Goal: Information Seeking & Learning: Learn about a topic

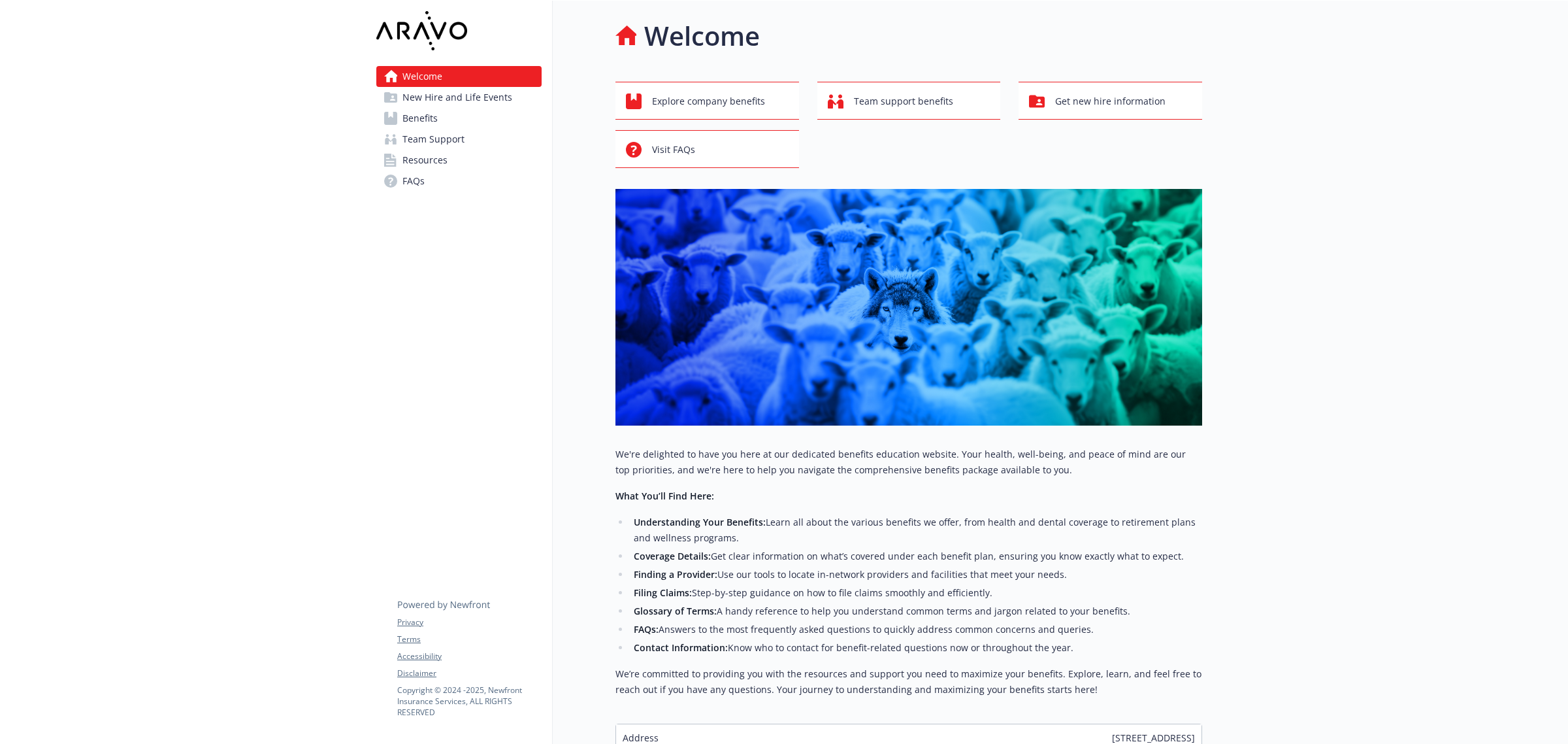
drag, startPoint x: 449, startPoint y: 120, endPoint x: 525, endPoint y: 148, distance: 81.0
click at [449, 120] on link "Benefits" at bounding box center [459, 118] width 165 height 21
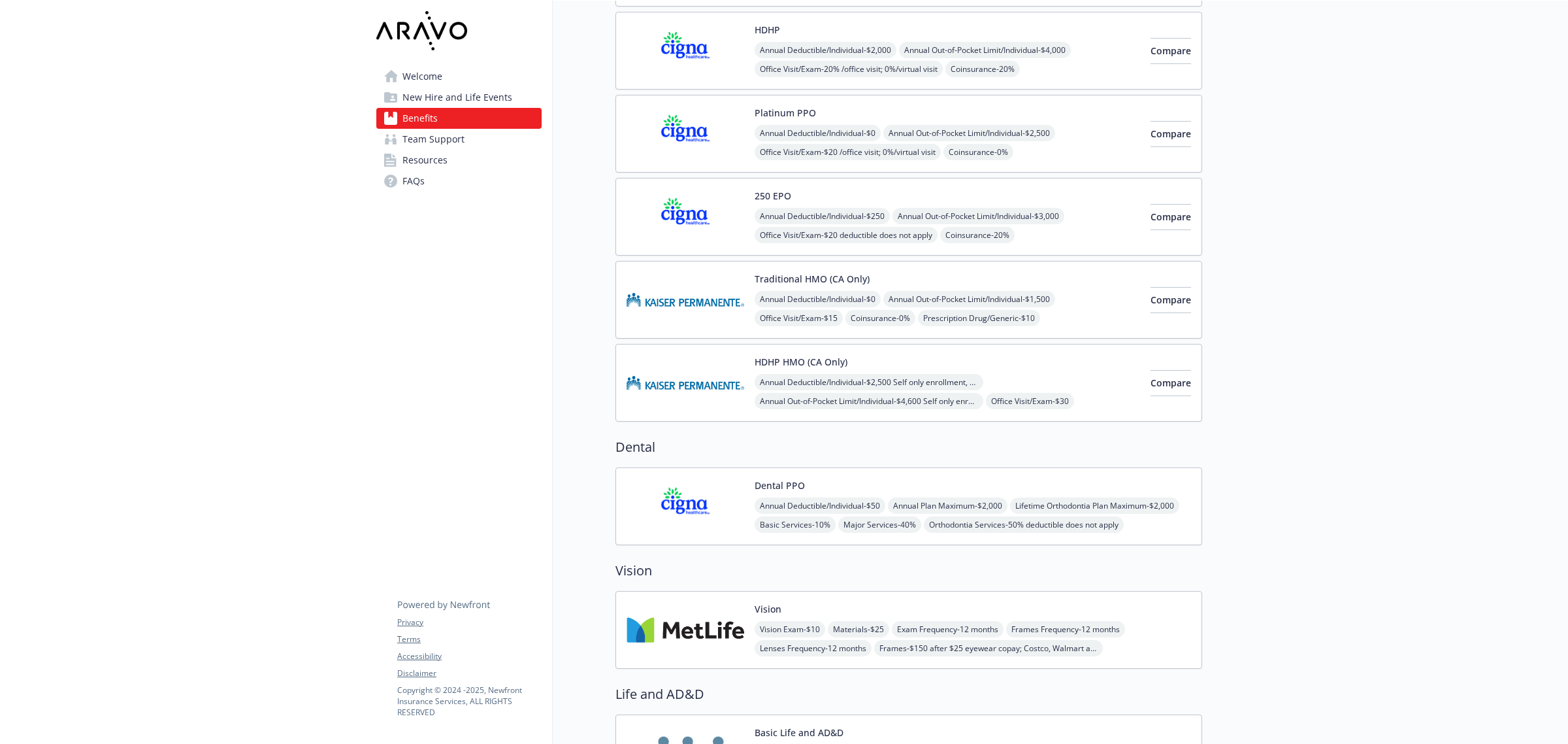
scroll to position [245, 0]
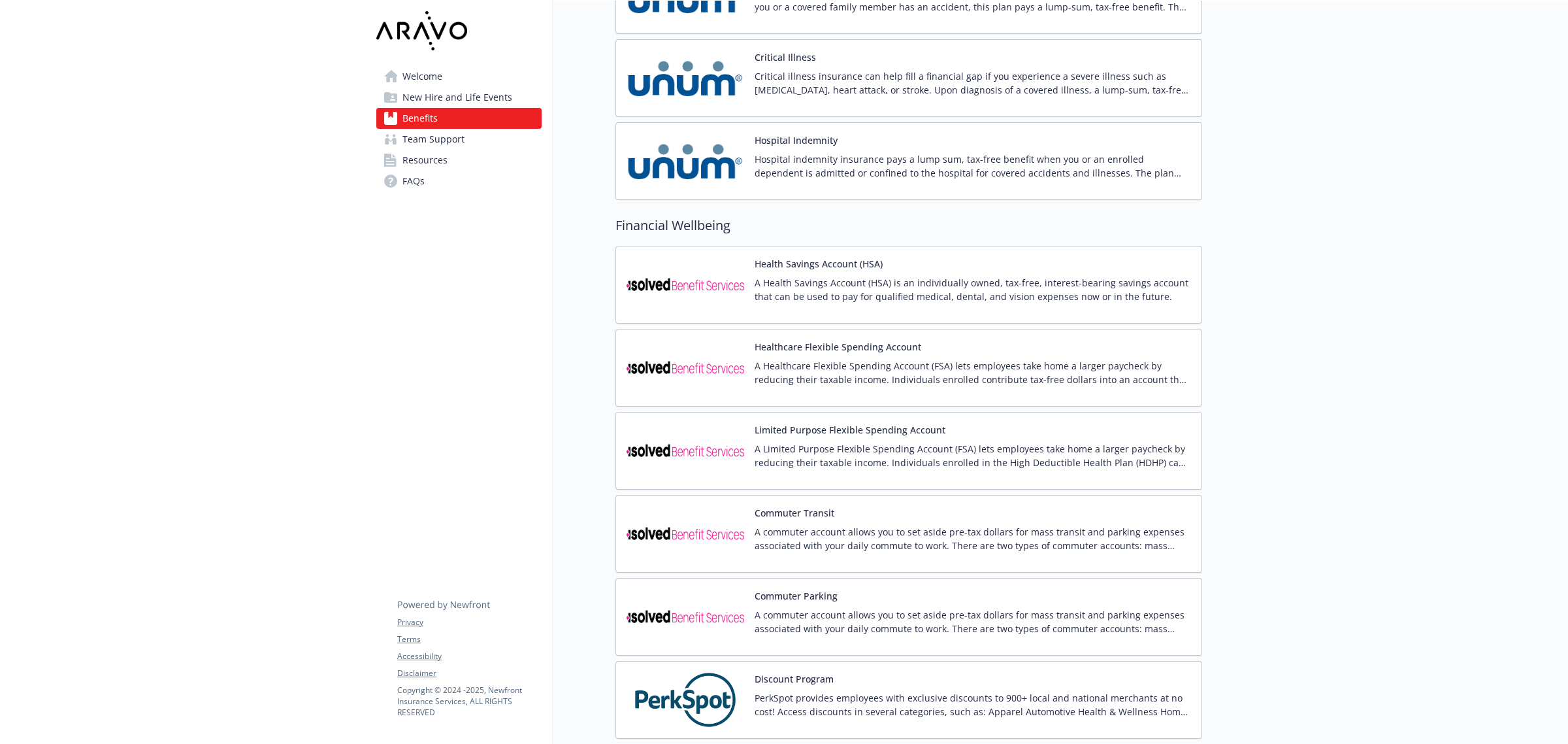
click at [862, 303] on p "A Health Savings Account (HSA) is an individually owned, tax-free, interest-bea…" at bounding box center [973, 289] width 437 height 27
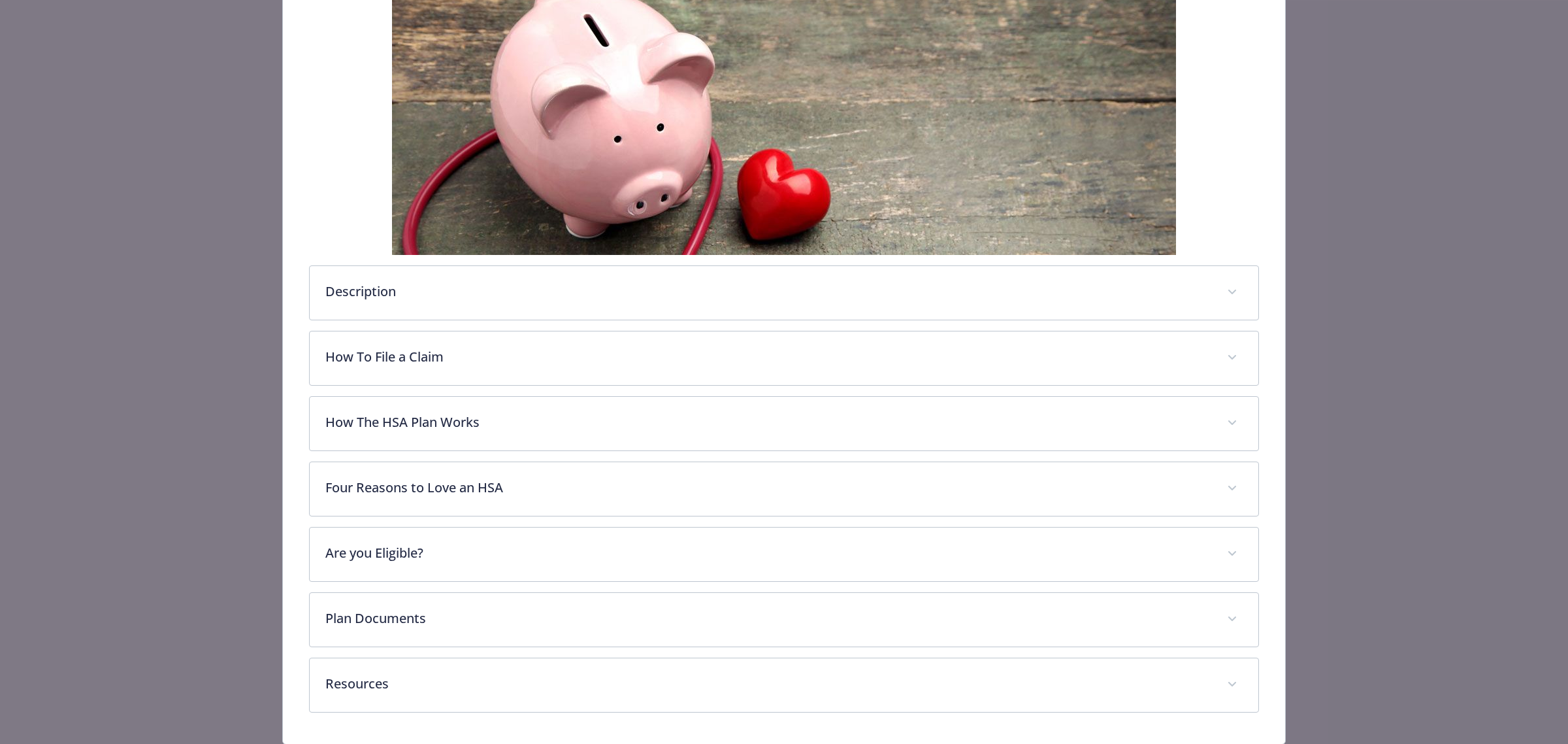
scroll to position [303, 0]
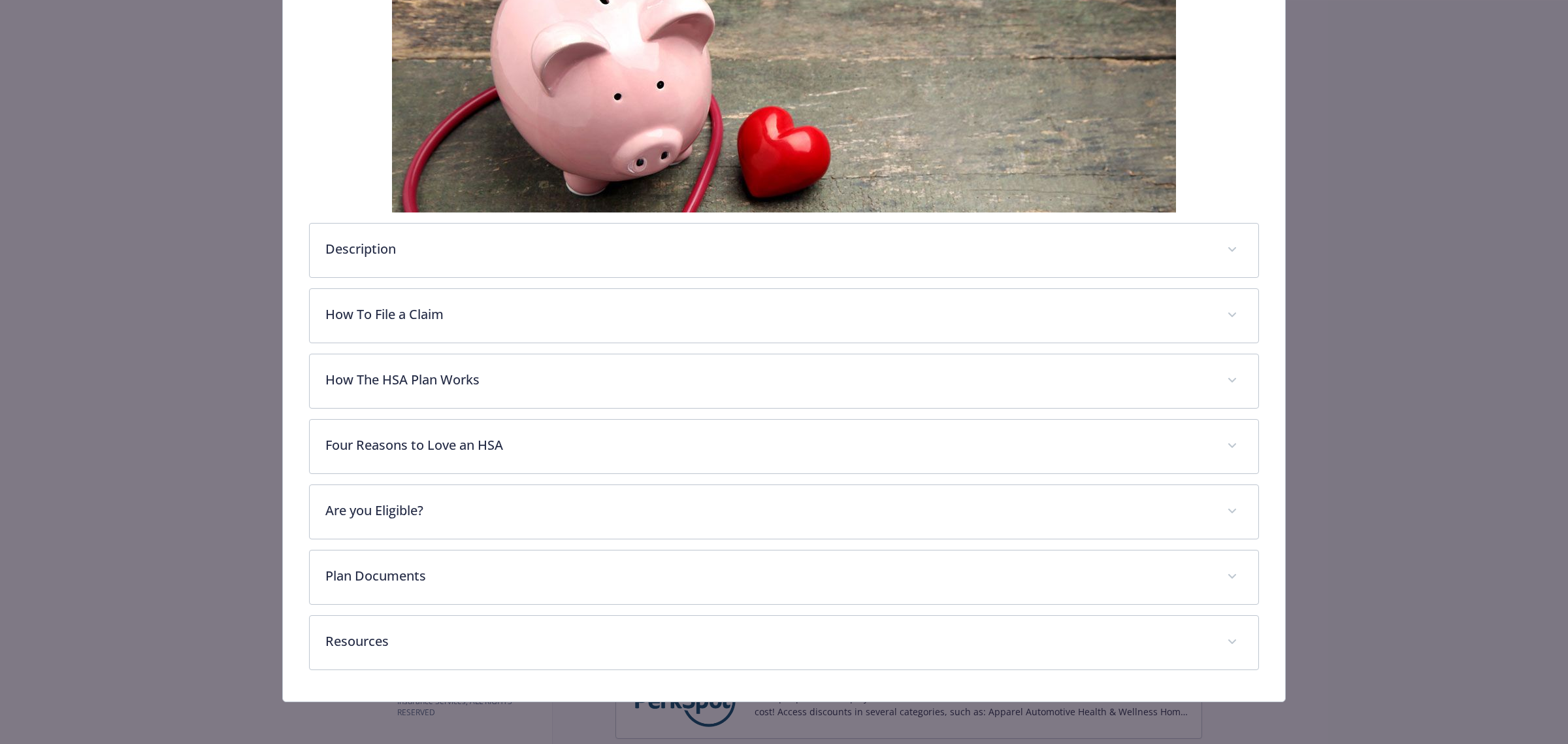
click at [973, 286] on div "Description A Health Savings Account (HSA) is an individually owned, tax-free, …" at bounding box center [784, 294] width 950 height 751
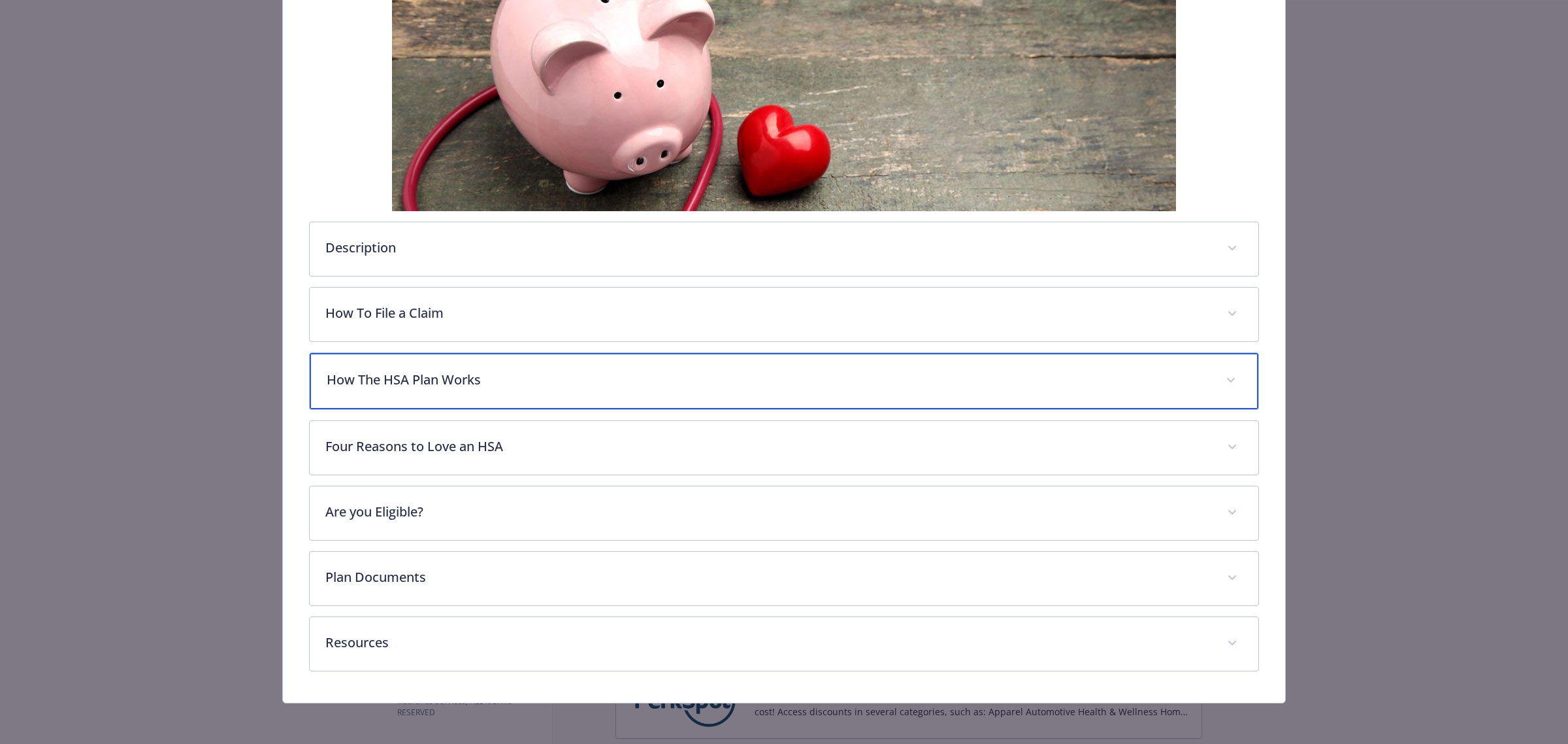
click at [1006, 387] on p "How The HSA Plan Works" at bounding box center [769, 380] width 883 height 19
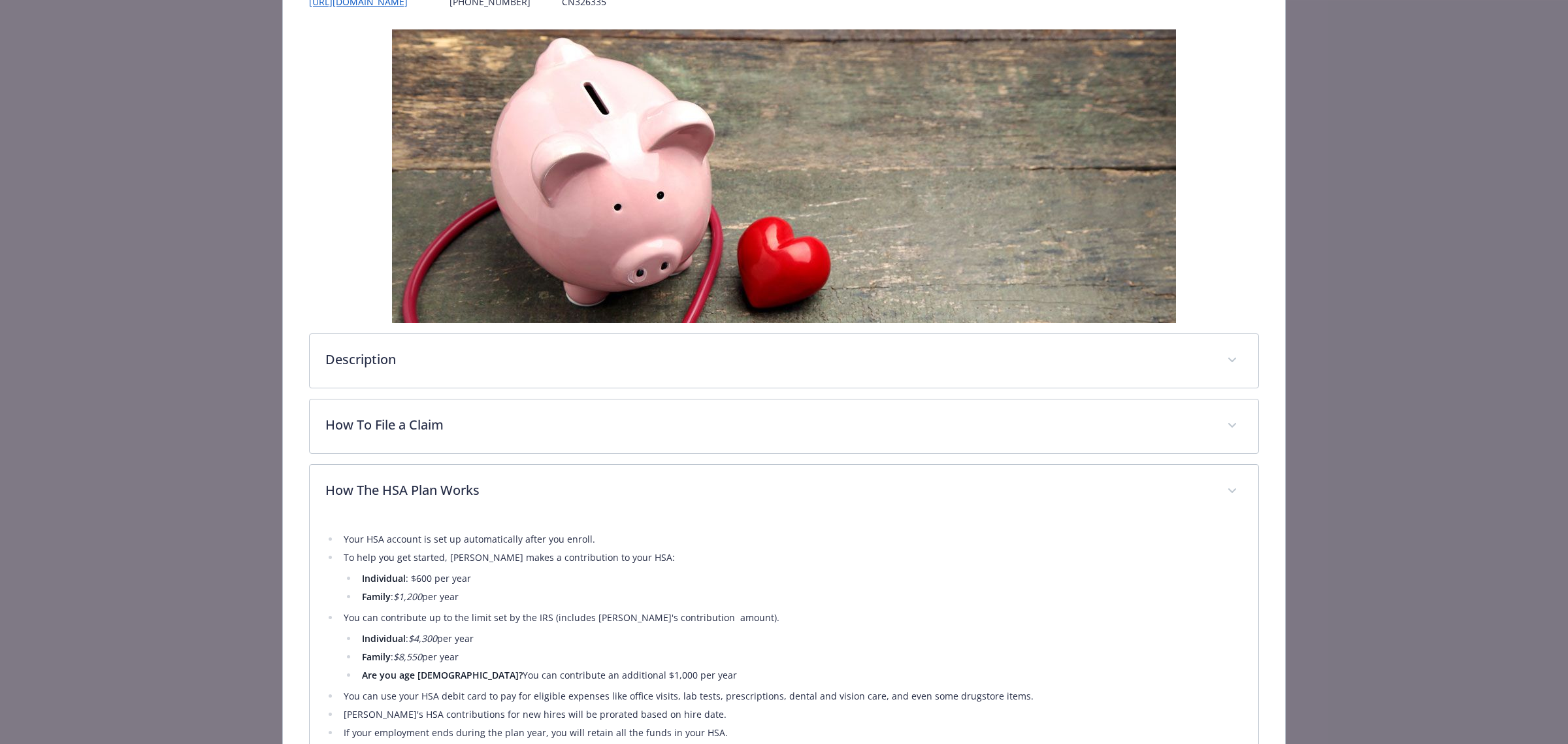
scroll to position [0, 0]
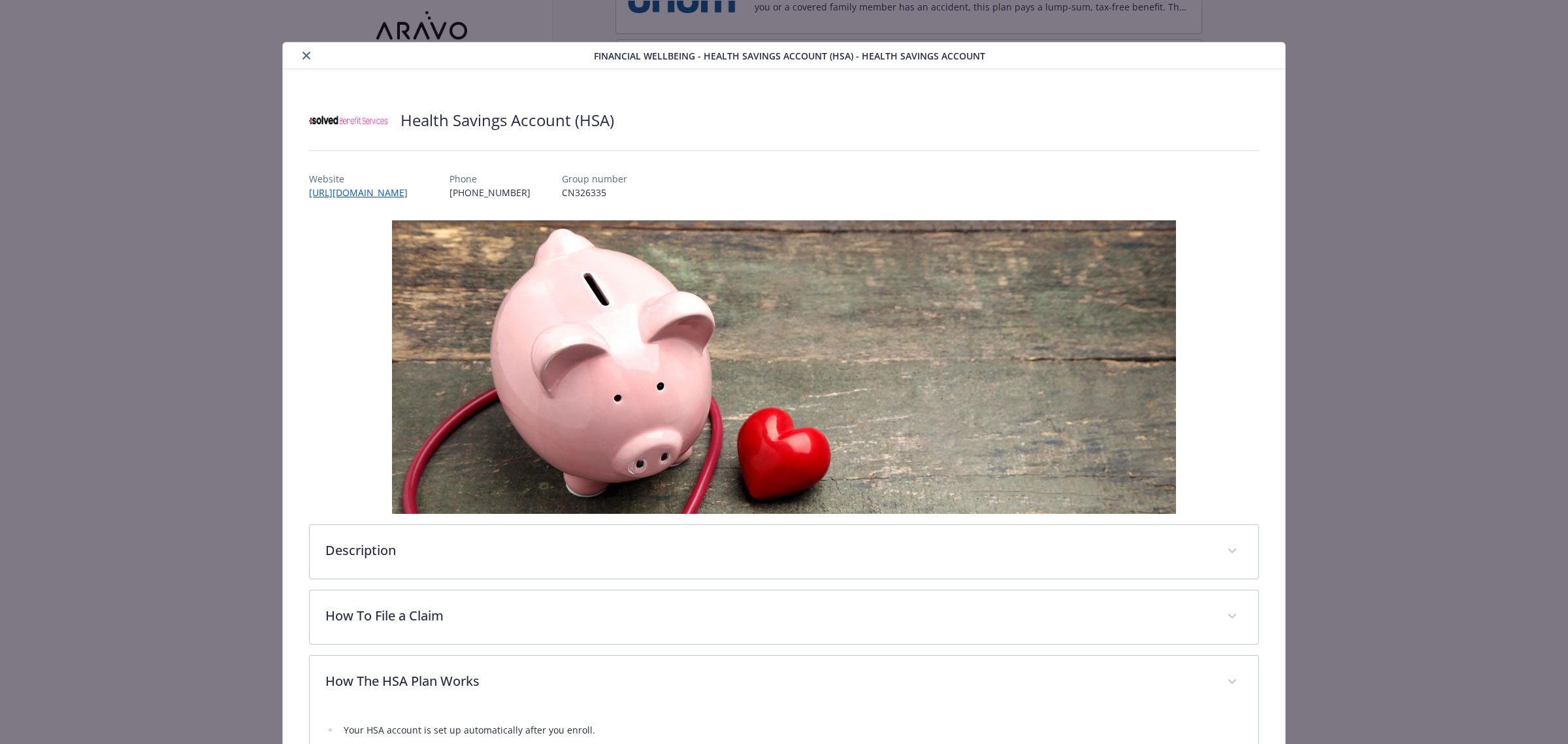
drag, startPoint x: 301, startPoint y: 52, endPoint x: 399, endPoint y: 77, distance: 101.1
click at [303, 52] on icon "close" at bounding box center [306, 55] width 8 height 8
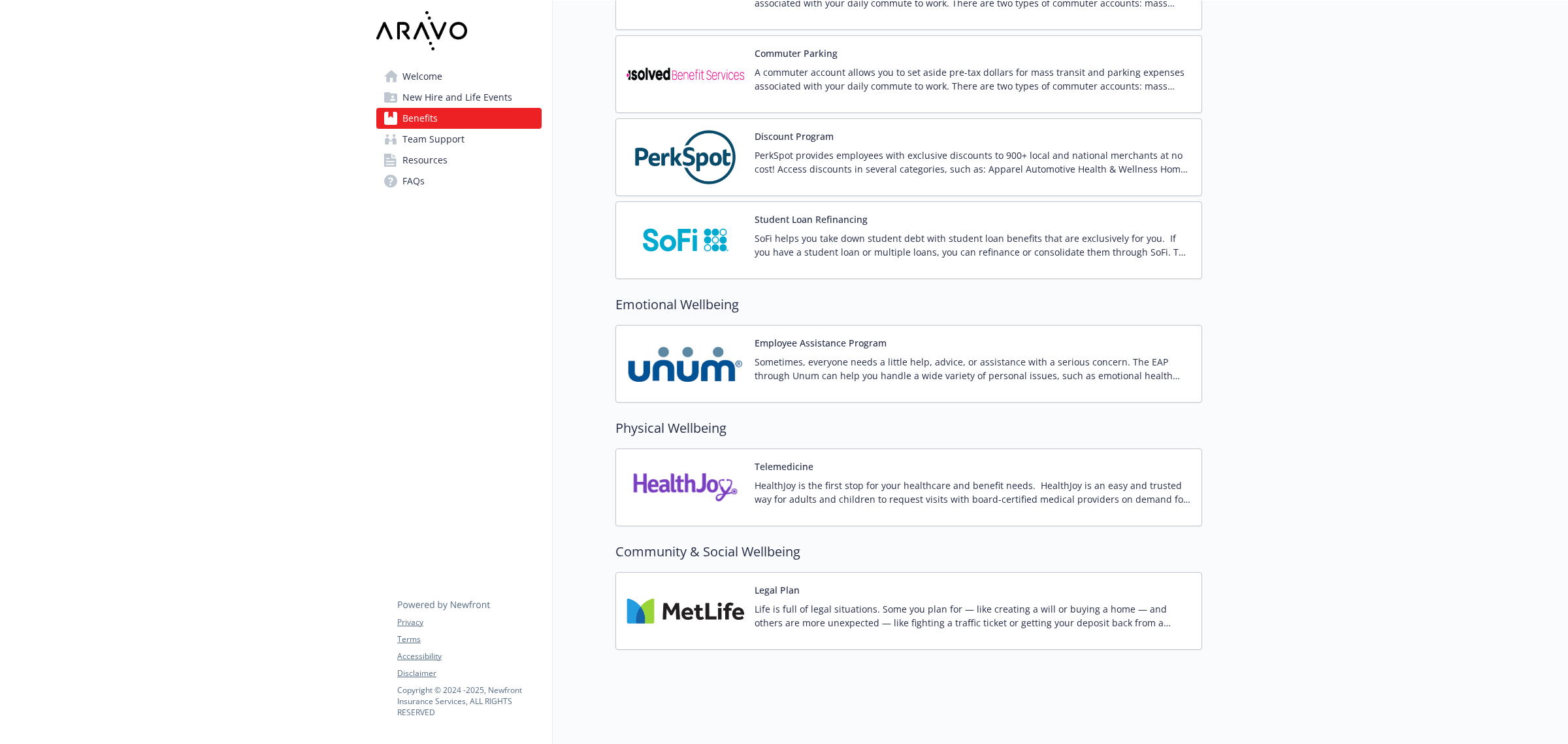
scroll to position [2034, 0]
